Goal: Task Accomplishment & Management: Use online tool/utility

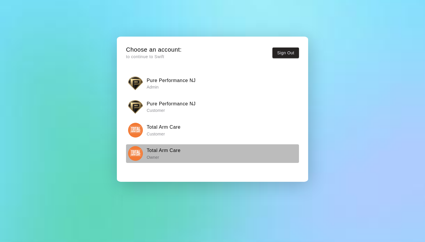
click at [159, 151] on h6 "Total Arm Care" at bounding box center [164, 151] width 34 height 8
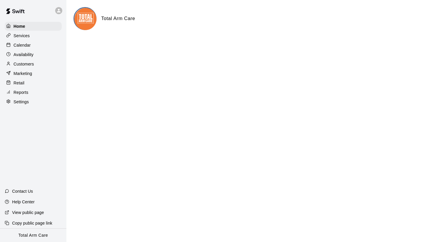
click at [26, 55] on p "Availability" at bounding box center [24, 55] width 20 height 6
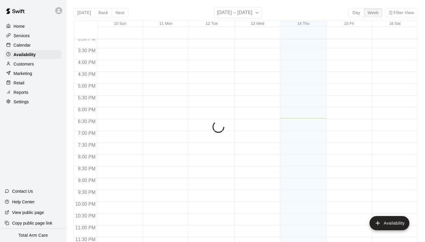
scroll to position [358, 0]
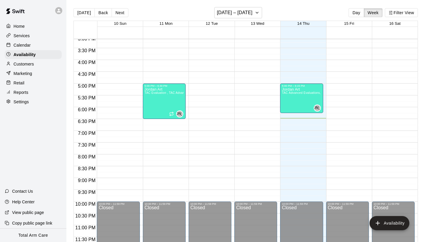
click at [23, 92] on p "Reports" at bounding box center [21, 93] width 15 height 6
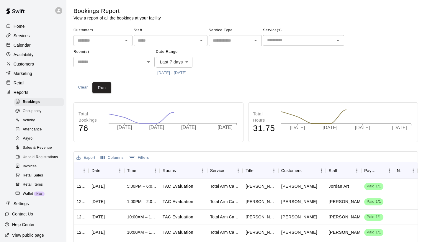
click at [39, 130] on span "Attendance" at bounding box center [32, 130] width 19 height 6
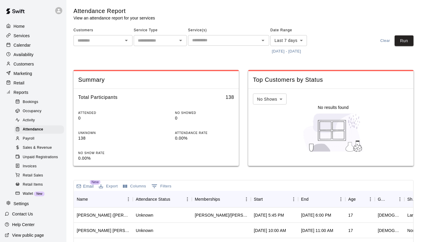
click at [287, 52] on button "[DATE] - [DATE]" at bounding box center [287, 51] width 32 height 9
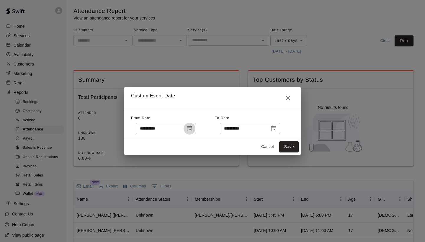
click at [192, 130] on icon "Choose date, selected date is Aug 7, 2025" at bounding box center [189, 128] width 7 height 7
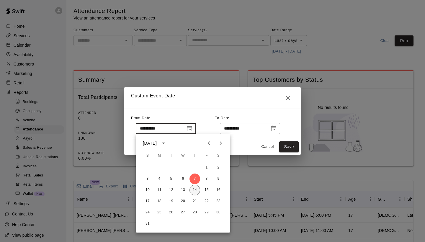
click at [192, 192] on button "14" at bounding box center [195, 190] width 11 height 11
type input "**********"
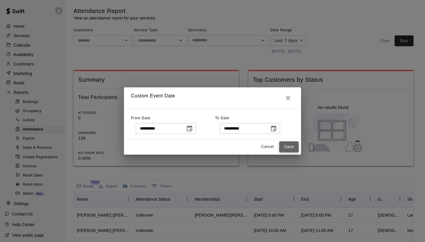
click at [288, 145] on button "Save" at bounding box center [288, 146] width 19 height 11
type input "******"
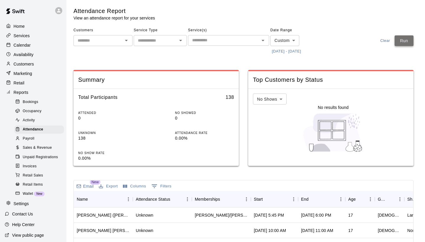
click at [404, 37] on button "Run" at bounding box center [404, 40] width 19 height 11
click at [232, 198] on div "Memberships" at bounding box center [218, 199] width 47 height 17
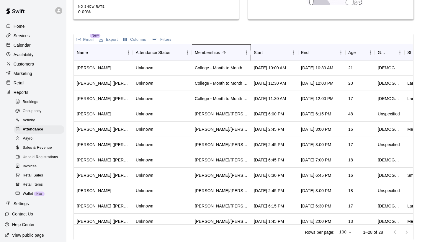
scroll to position [113, 0]
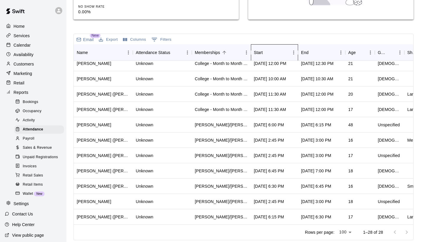
click at [280, 56] on div "Start" at bounding box center [271, 52] width 35 height 17
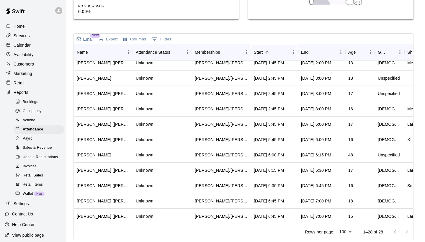
scroll to position [147, 0]
